Goal: Information Seeking & Learning: Learn about a topic

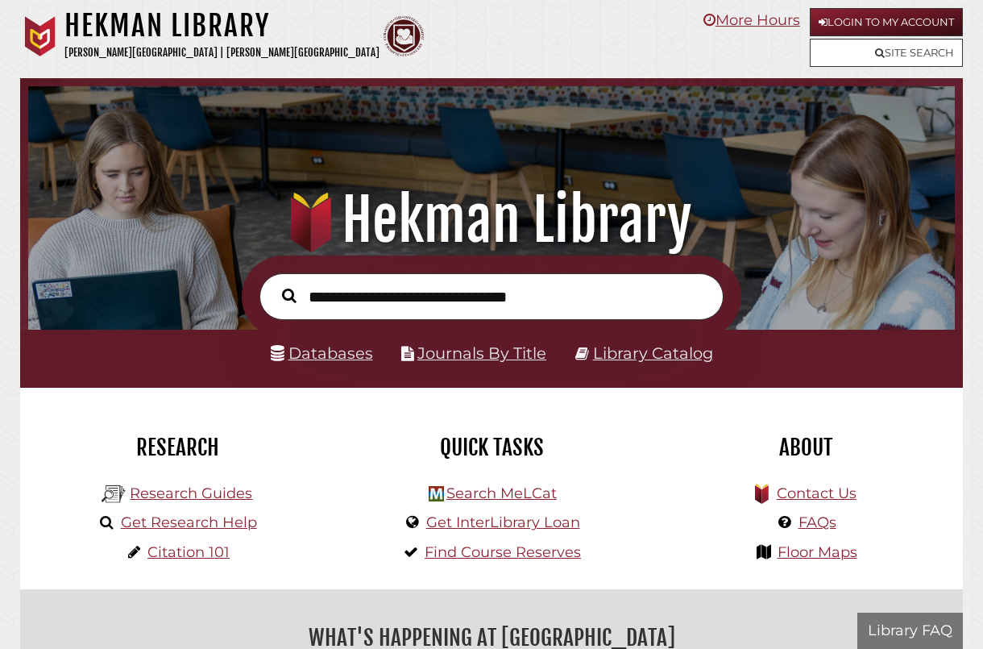
scroll to position [306, 919]
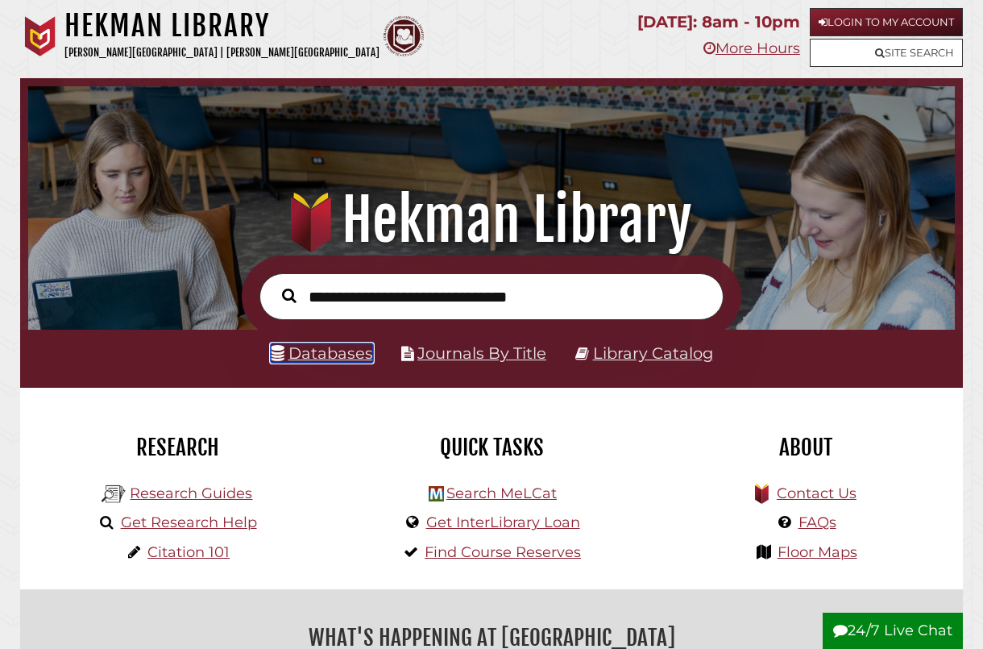
click at [322, 351] on link "Databases" at bounding box center [322, 352] width 102 height 19
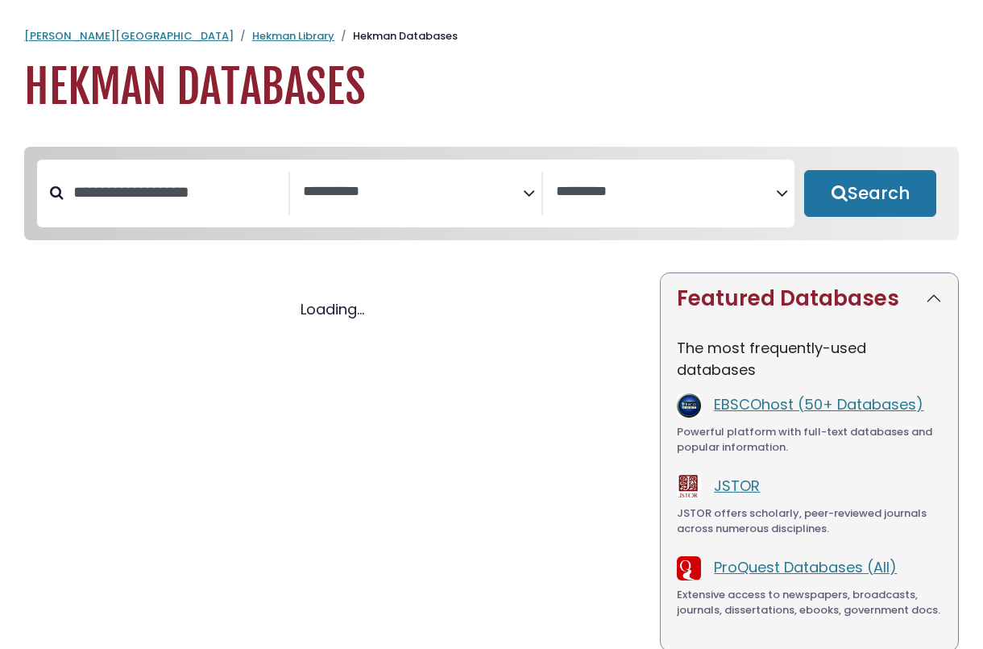
select select "Database Subject Filter"
select select "Database Vendors Filter"
select select "Database Subject Filter"
select select "Database Vendors Filter"
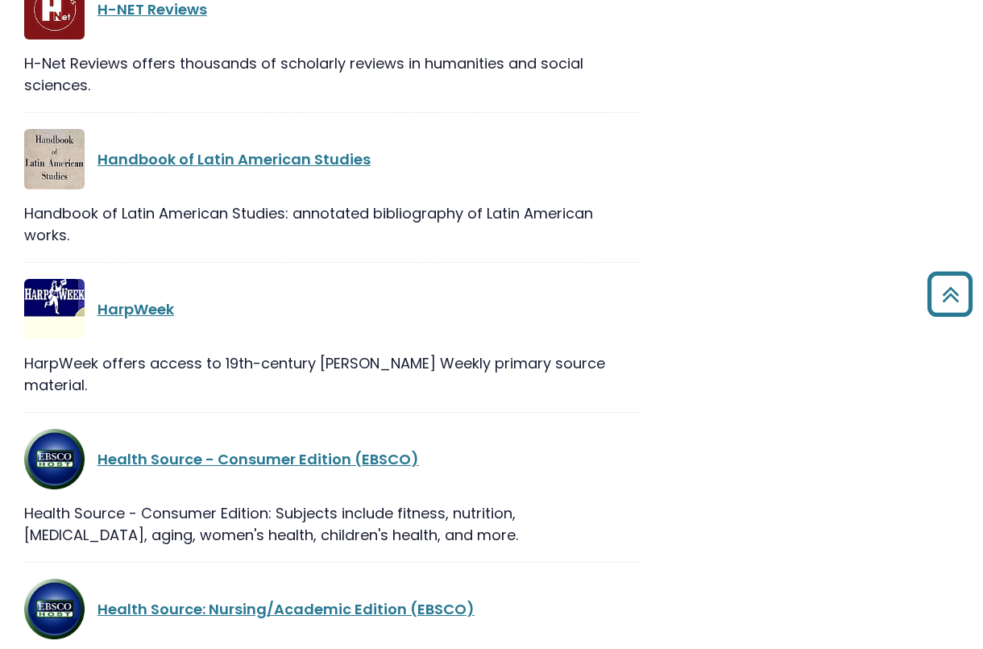
scroll to position [16035, 0]
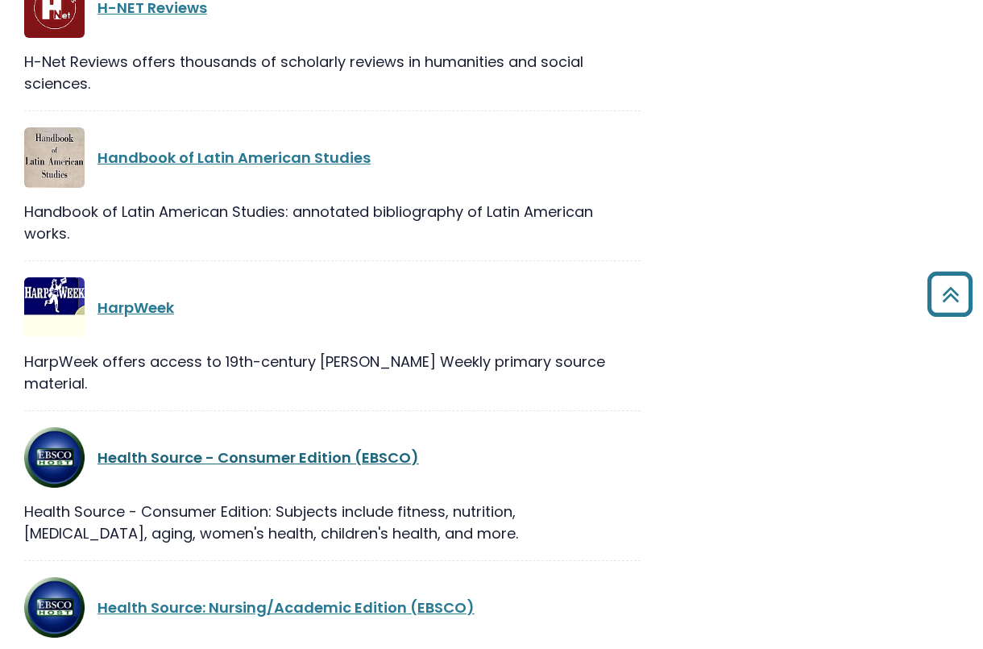
click at [239, 447] on link "Health Source - Consumer Edition (EBSCO)" at bounding box center [259, 457] width 322 height 20
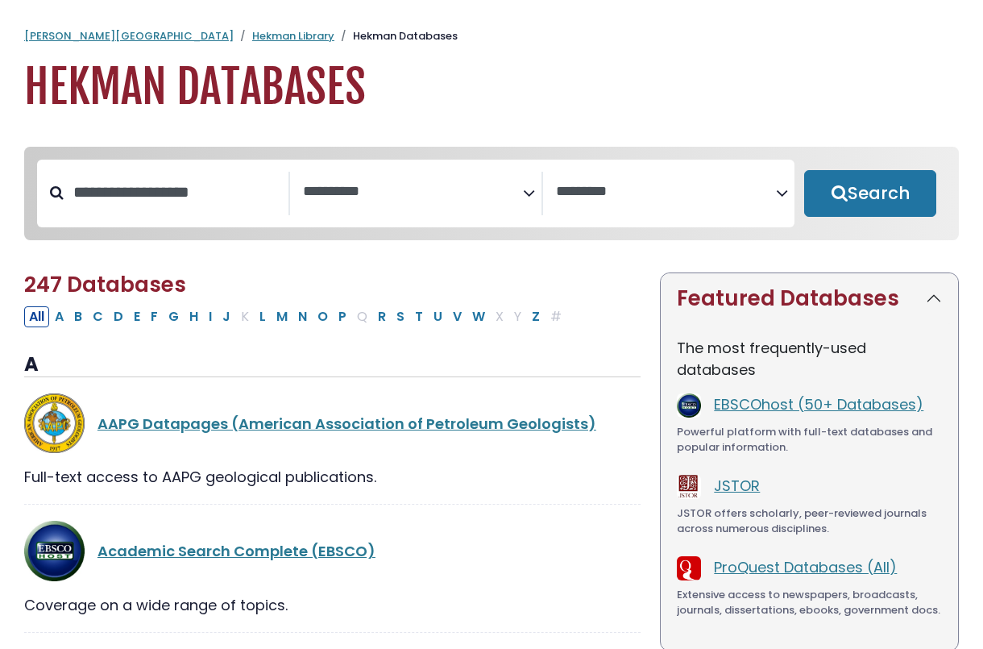
select select "Database Subject Filter"
select select "Database Vendors Filter"
click at [492, 186] on textarea "Search" at bounding box center [413, 192] width 220 height 17
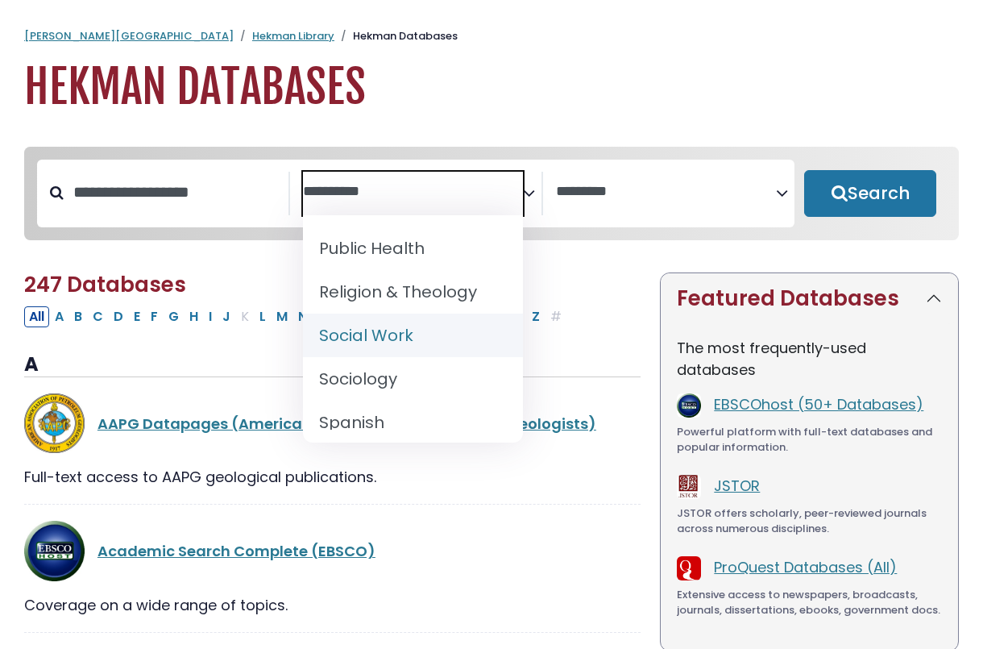
scroll to position [1608, 0]
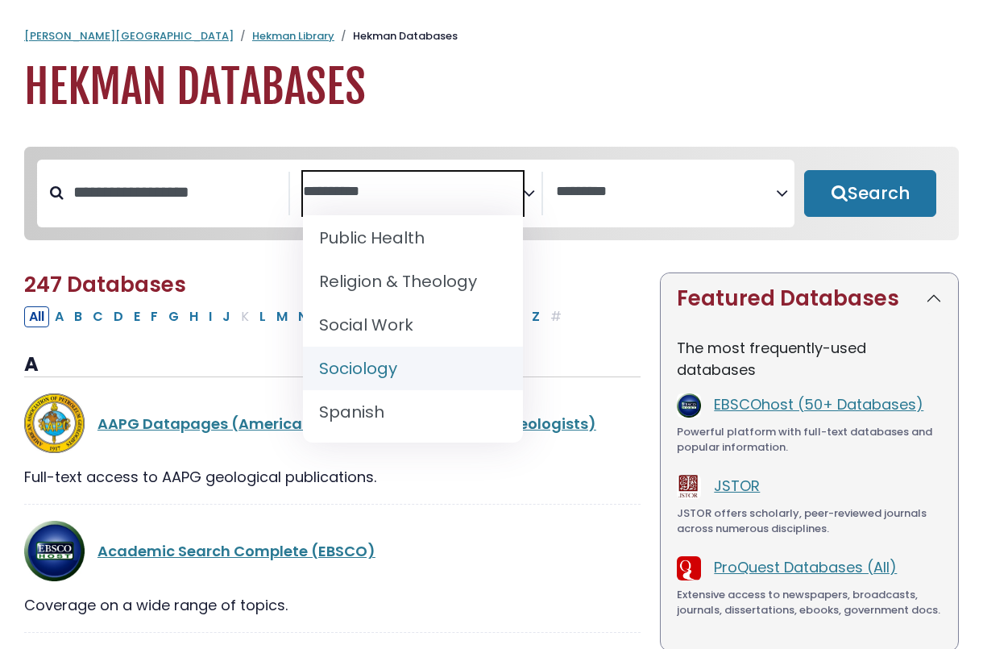
select select "*****"
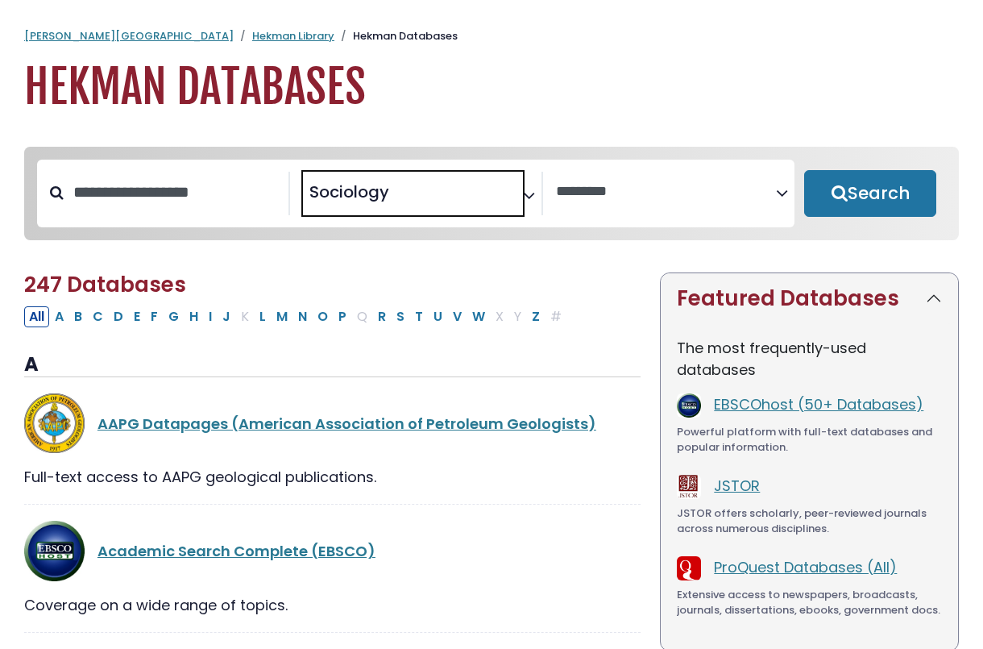
scroll to position [766, 0]
click at [853, 201] on button "Search" at bounding box center [870, 193] width 132 height 47
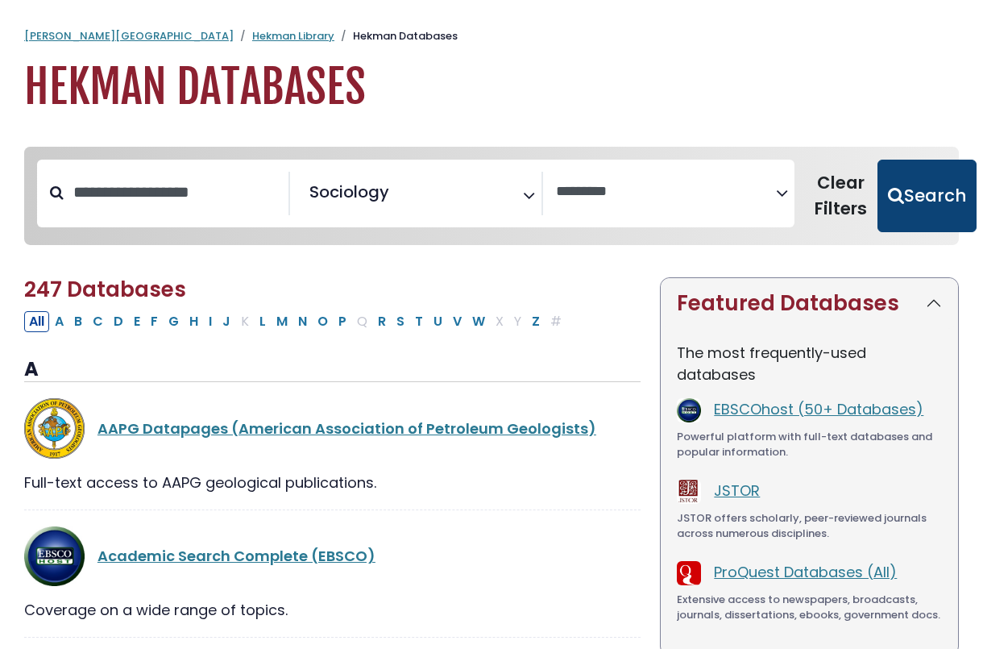
select select "Database Vendors Filter"
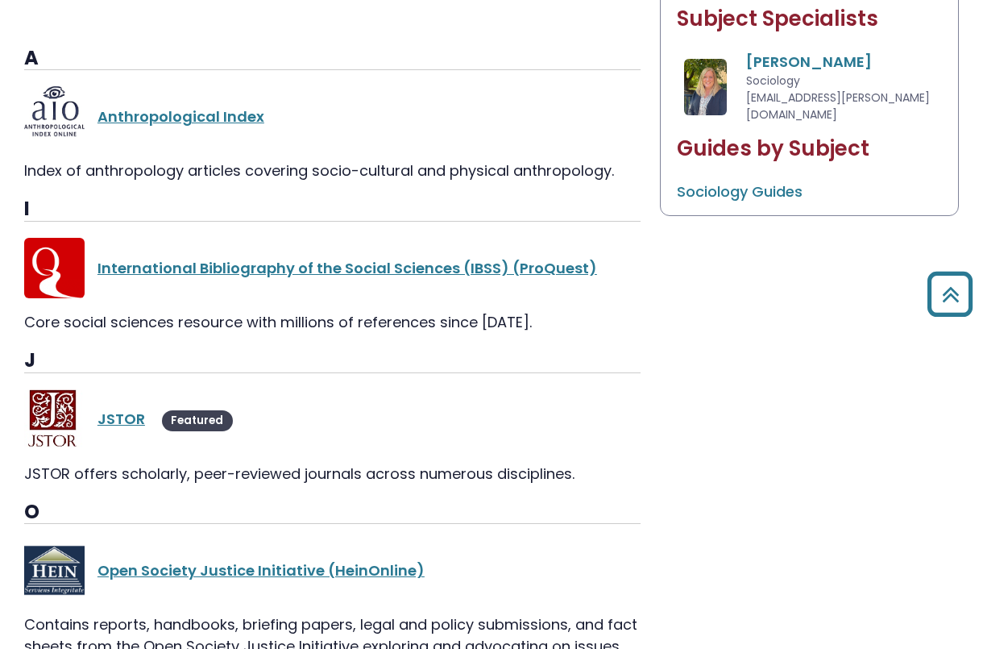
scroll to position [831, 0]
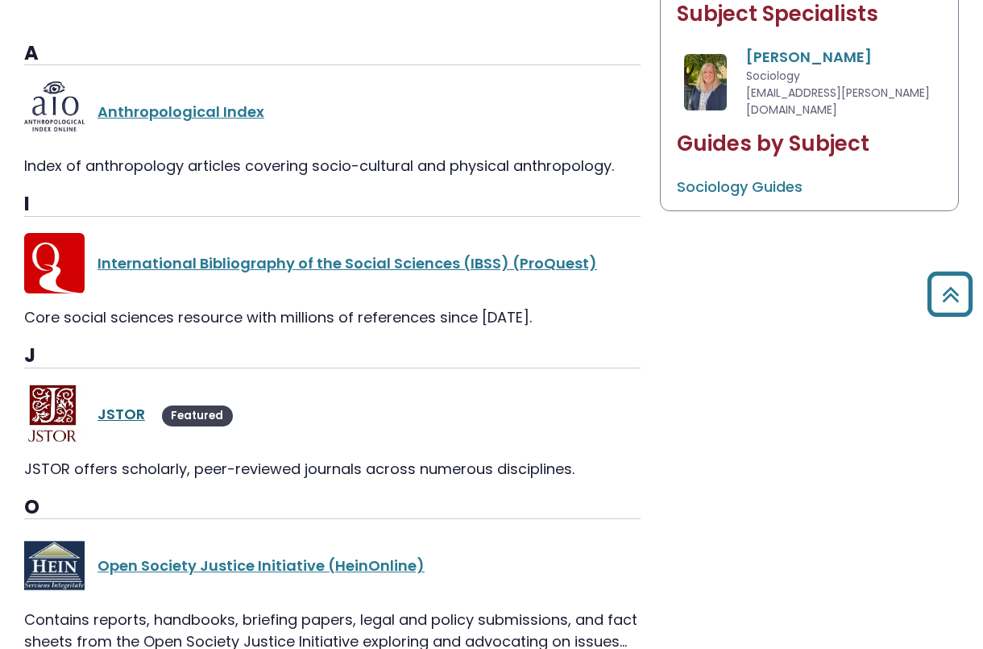
click at [133, 408] on link "JSTOR" at bounding box center [122, 414] width 48 height 20
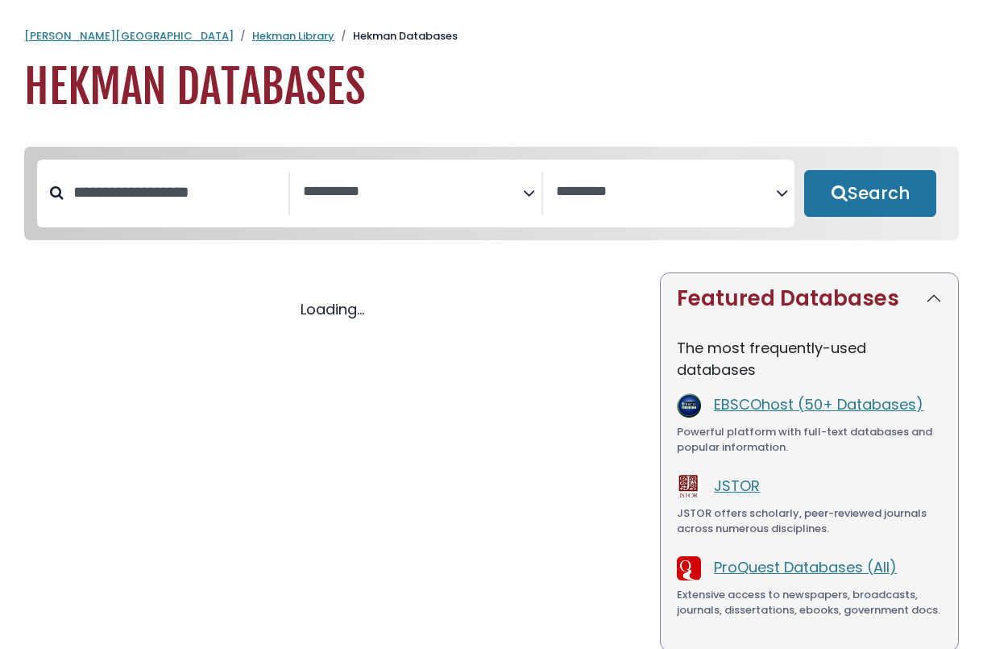
select select "Database Subject Filter"
select select "Database Vendors Filter"
select select "Database Subject Filter"
select select "Database Vendors Filter"
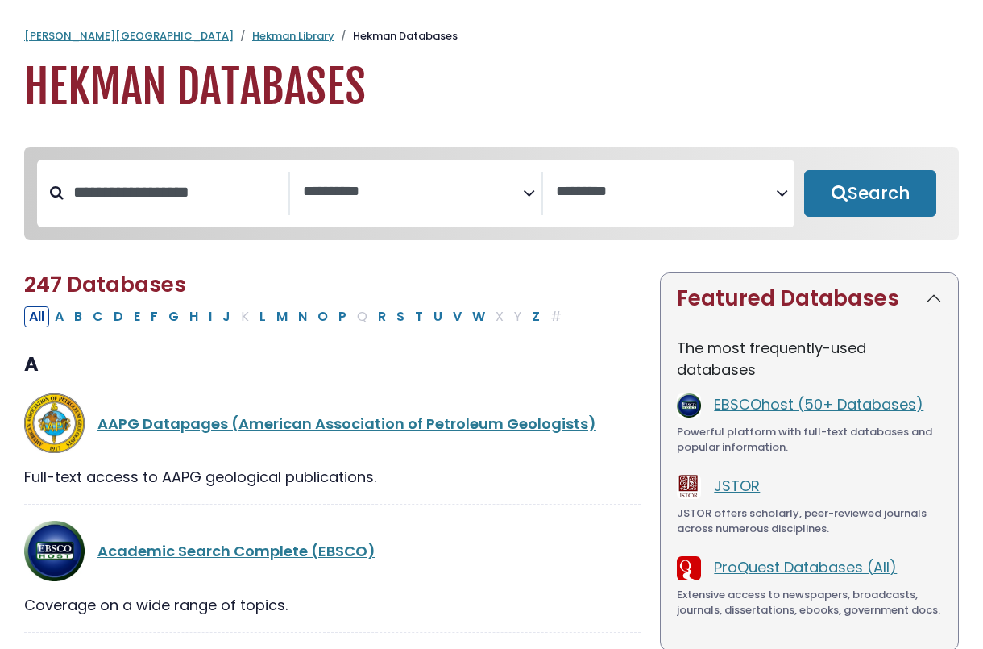
click at [482, 184] on textarea "Search" at bounding box center [413, 192] width 220 height 17
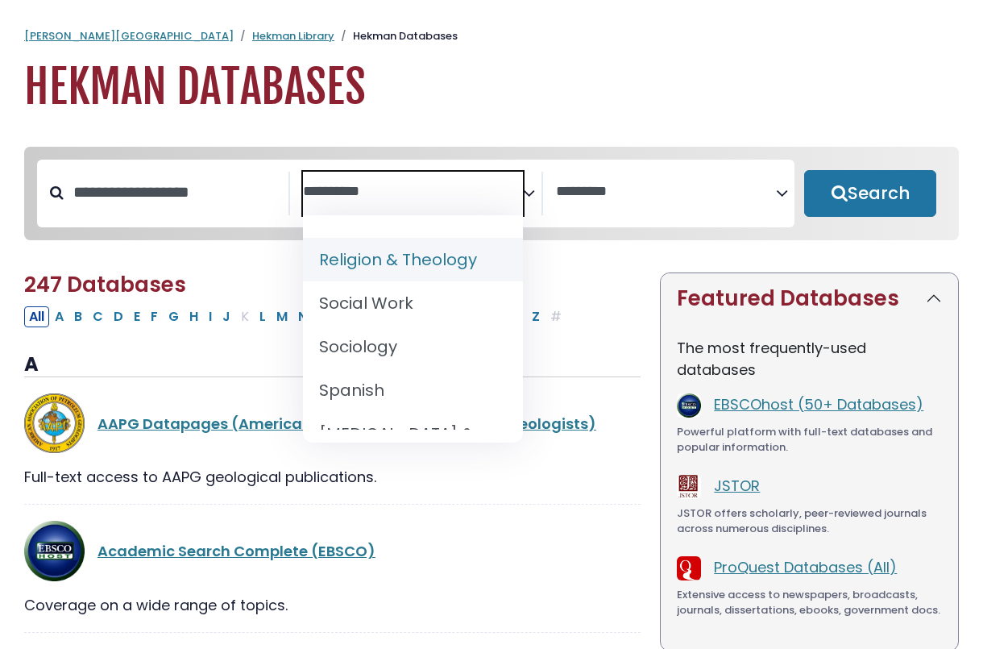
scroll to position [1634, 0]
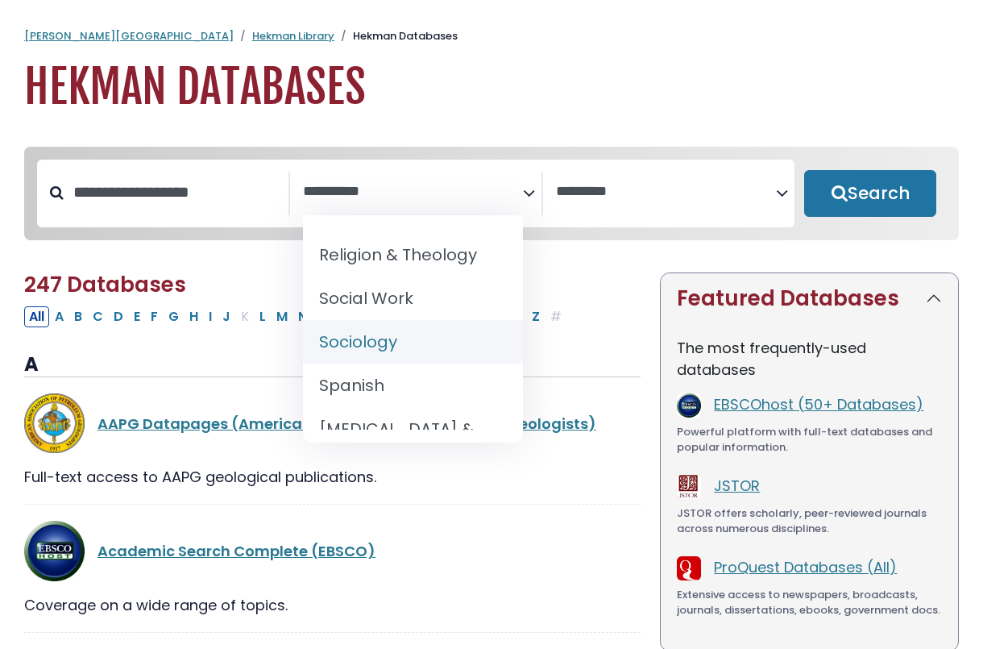
select select "*****"
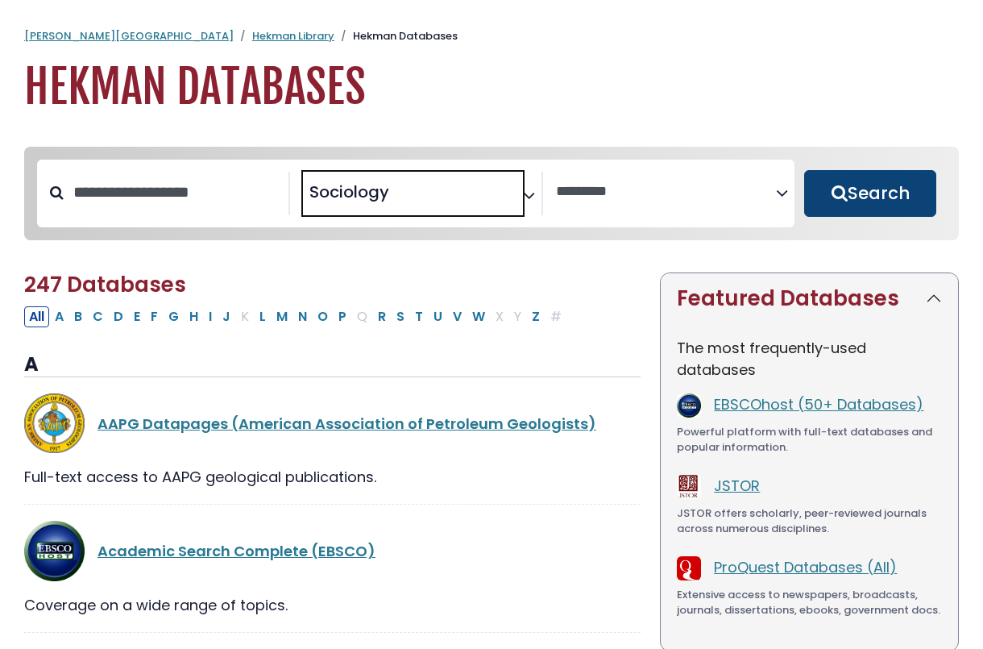
click at [857, 205] on button "Search" at bounding box center [870, 193] width 132 height 47
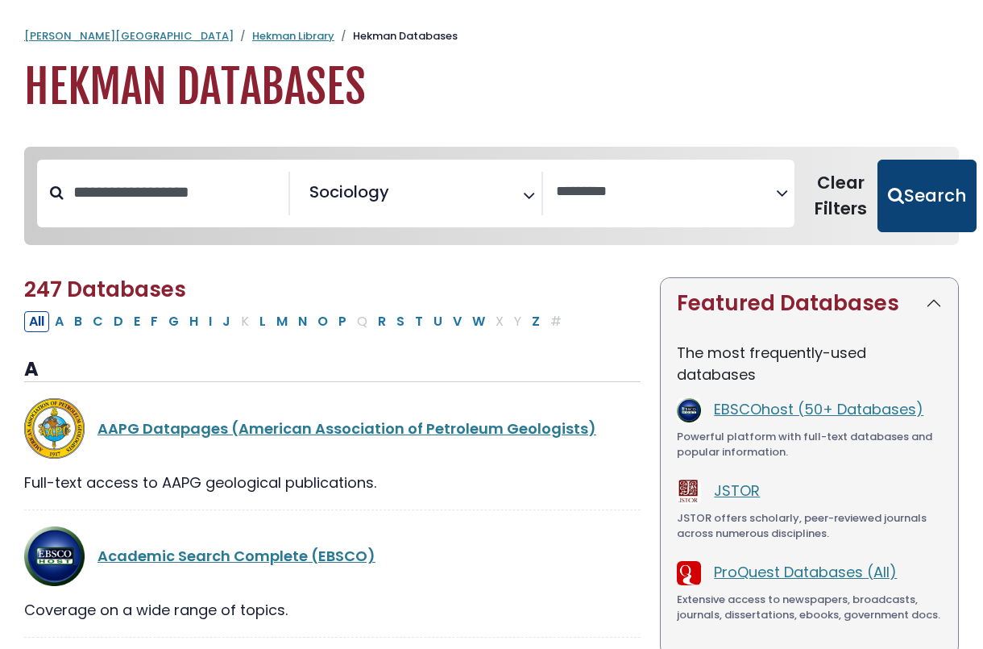
select select "Database Vendors Filter"
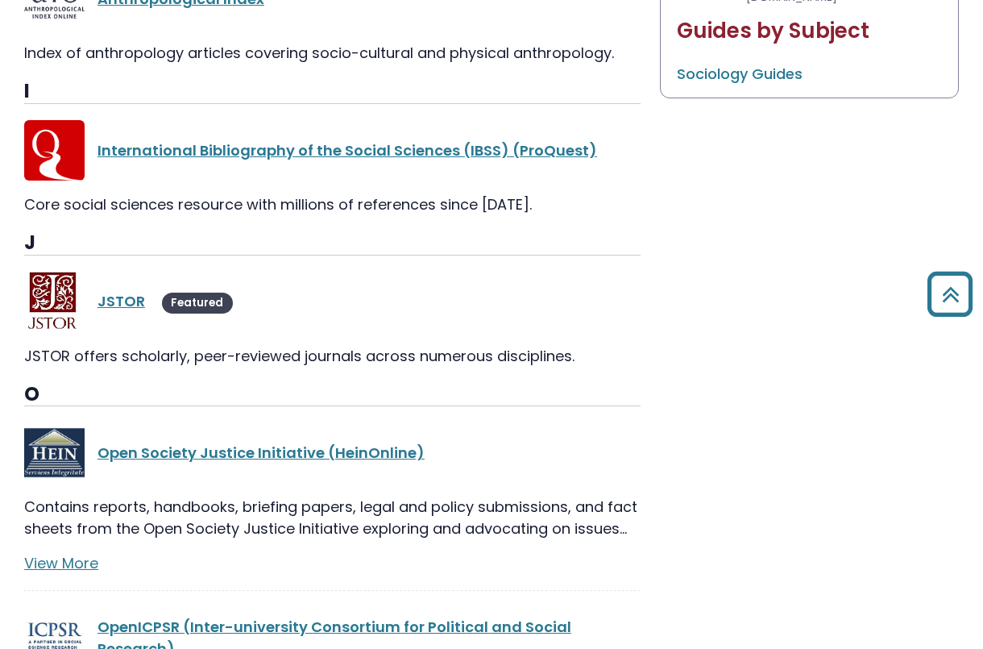
scroll to position [944, 0]
click at [137, 299] on link "JSTOR" at bounding box center [122, 300] width 48 height 20
